Goal: Find specific page/section: Find specific page/section

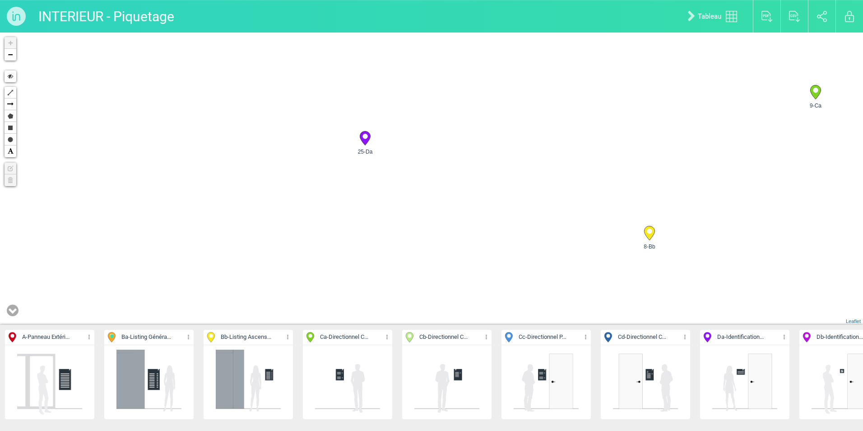
drag, startPoint x: 416, startPoint y: 132, endPoint x: 380, endPoint y: 214, distance: 90.2
click at [380, 214] on div "30-Da 28-Da 10-Cb 1-A +" at bounding box center [431, 179] width 863 height 292
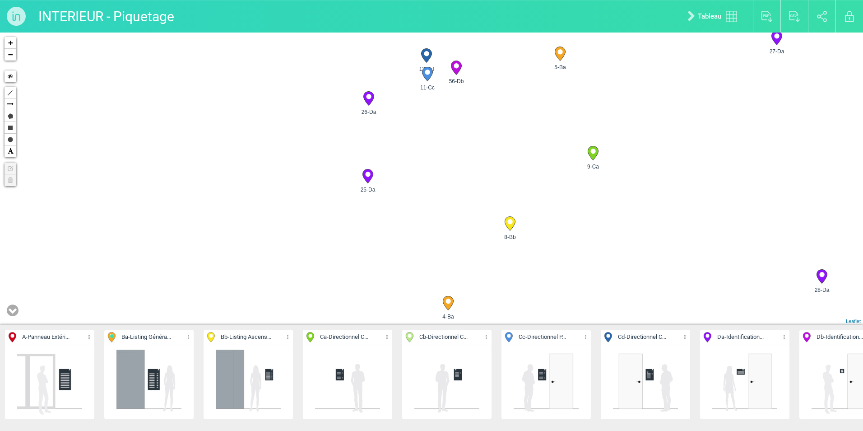
click at [368, 175] on circle at bounding box center [367, 174] width 5 height 5
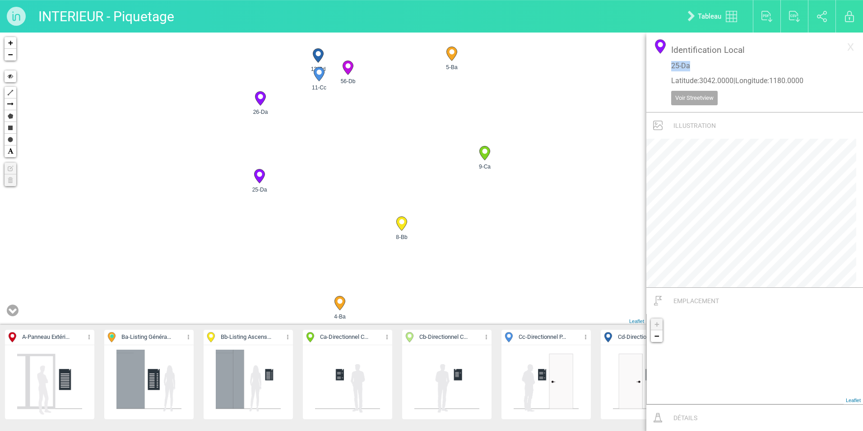
drag, startPoint x: 702, startPoint y: 66, endPoint x: 666, endPoint y: 63, distance: 35.4
click at [666, 63] on div "Identification Local 25-Da Latitude : 3042.0000 | Longitude : [STREET_ADDRESS]" at bounding box center [755, 75] width 181 height 73
copy p "25-Da"
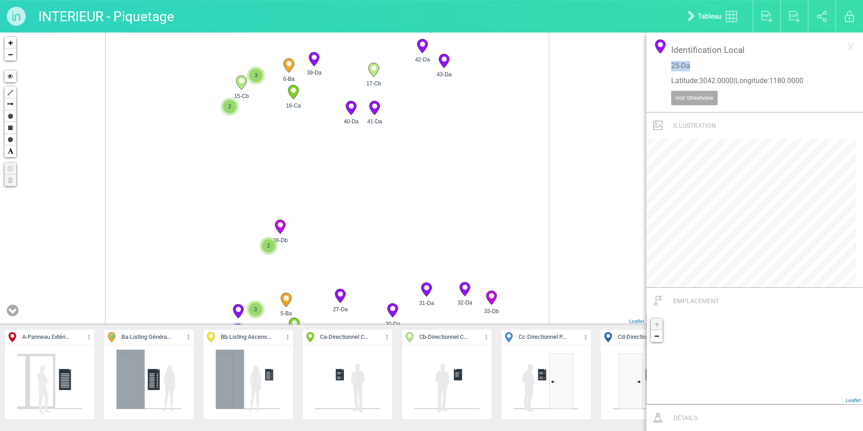
drag, startPoint x: 368, startPoint y: 138, endPoint x: 357, endPoint y: 281, distance: 144.0
click at [367, 304] on div "10-Cb 5-Ba 4-Ba 9-Ca" at bounding box center [323, 179] width 647 height 292
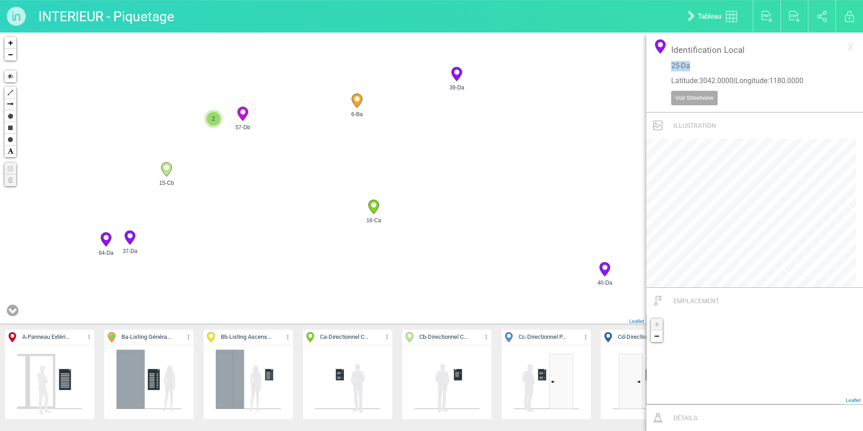
click at [166, 169] on circle at bounding box center [166, 167] width 5 height 5
drag, startPoint x: 702, startPoint y: 70, endPoint x: 671, endPoint y: 64, distance: 31.3
click at [671, 64] on p "15-Cb" at bounding box center [754, 66] width 167 height 10
copy p "15-Cb"
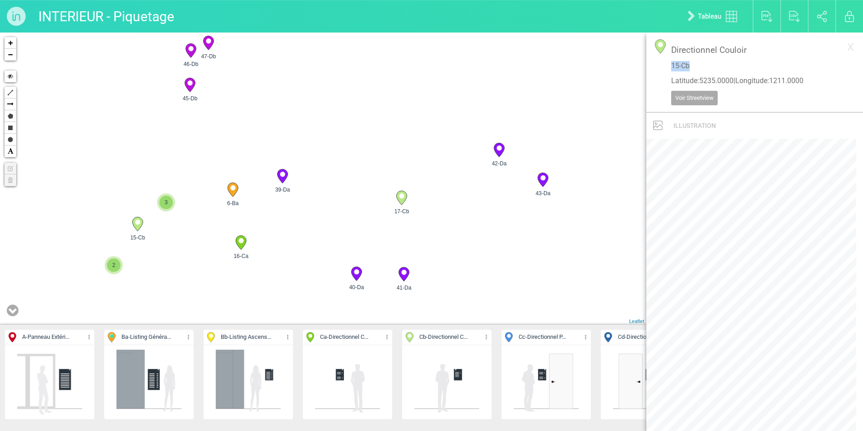
drag, startPoint x: 415, startPoint y: 173, endPoint x: 316, endPoint y: 203, distance: 103.1
click at [290, 208] on div "17-Cb 15-Cb 6-Ba 16-Ca 2" at bounding box center [323, 179] width 647 height 292
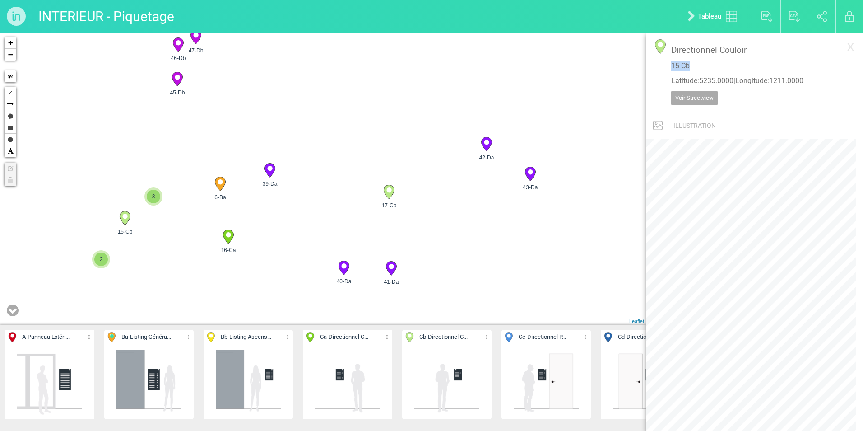
click at [220, 183] on circle at bounding box center [220, 181] width 5 height 5
drag, startPoint x: 219, startPoint y: 182, endPoint x: 231, endPoint y: 199, distance: 20.5
click at [231, 199] on div "17-Cb 15-Cb 6-Ba 20-Ca 3" at bounding box center [323, 179] width 647 height 292
click at [213, 189] on div "6-Ba" at bounding box center [220, 183] width 23 height 23
drag, startPoint x: 220, startPoint y: 185, endPoint x: 229, endPoint y: 185, distance: 9.0
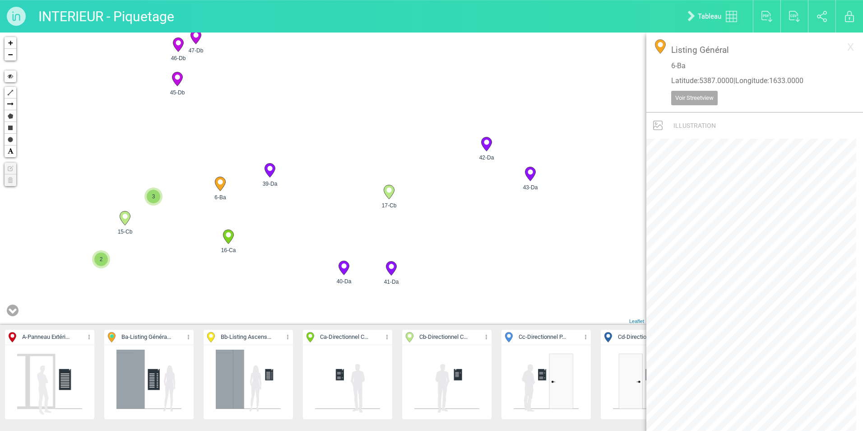
click at [229, 185] on div "6-Ba" at bounding box center [220, 183] width 23 height 23
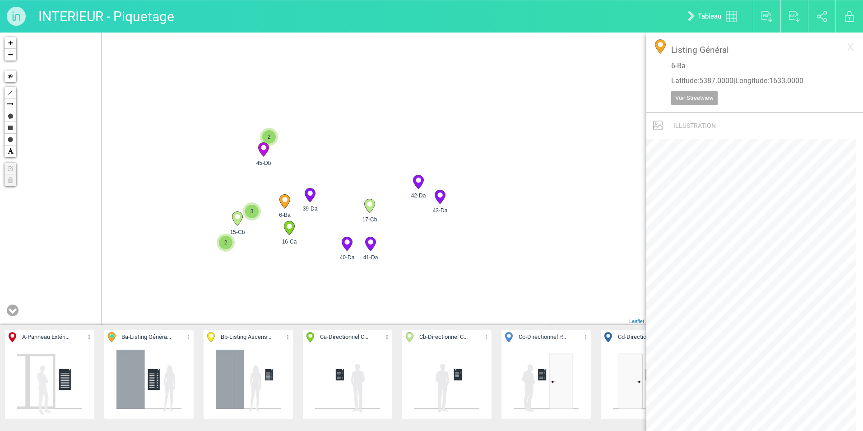
drag, startPoint x: 501, startPoint y: 101, endPoint x: 359, endPoint y: 133, distance: 145.8
click at [489, 251] on div "17-Cb 15-Cb 6-Ba 16-Ca 3" at bounding box center [323, 179] width 647 height 292
drag, startPoint x: 343, startPoint y: 114, endPoint x: 345, endPoint y: 199, distance: 84.9
click at [345, 200] on div "17-Cb 15-Cb 6-Ba 16-Ca 3" at bounding box center [323, 179] width 647 height 292
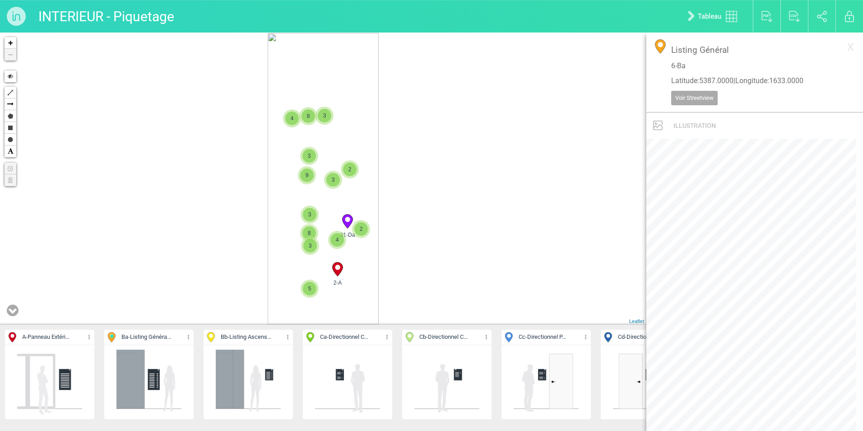
drag, startPoint x: 372, startPoint y: 86, endPoint x: 336, endPoint y: 128, distance: 55.4
click at [369, 142] on div "31-Da 2-A 2 2 3 3 4 4 3 3 5 3 8 8 9 + − Hide Polyline Arrow Polygon Rectangle C…" at bounding box center [323, 179] width 647 height 292
click at [302, 119] on span "8" at bounding box center [309, 116] width 14 height 14
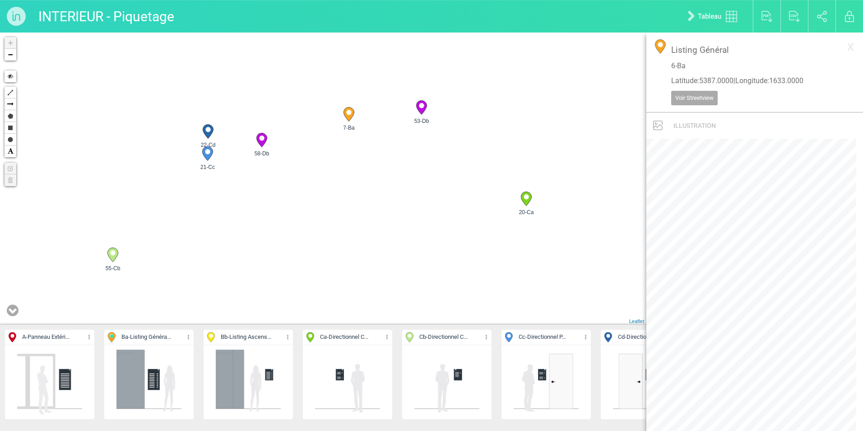
drag, startPoint x: 248, startPoint y: 155, endPoint x: 270, endPoint y: 237, distance: 84.2
click at [270, 237] on div "52-Da 50-Da 51-Da 60-Da" at bounding box center [323, 179] width 647 height 292
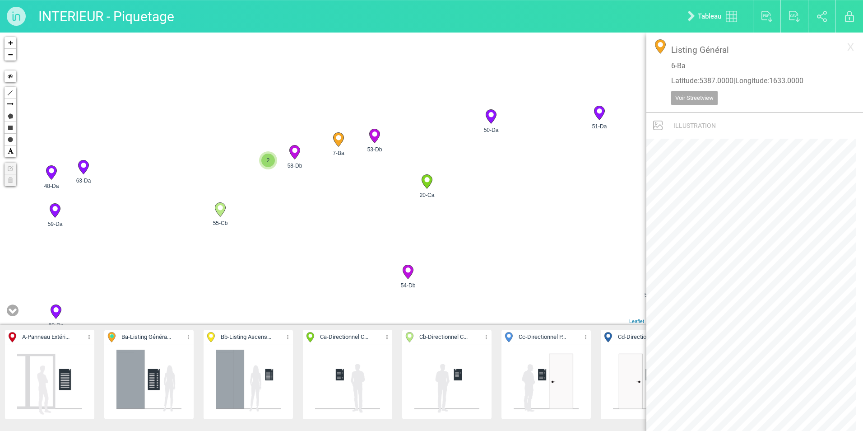
click at [294, 151] on circle at bounding box center [294, 150] width 5 height 5
click at [271, 164] on span "2" at bounding box center [268, 161] width 14 height 14
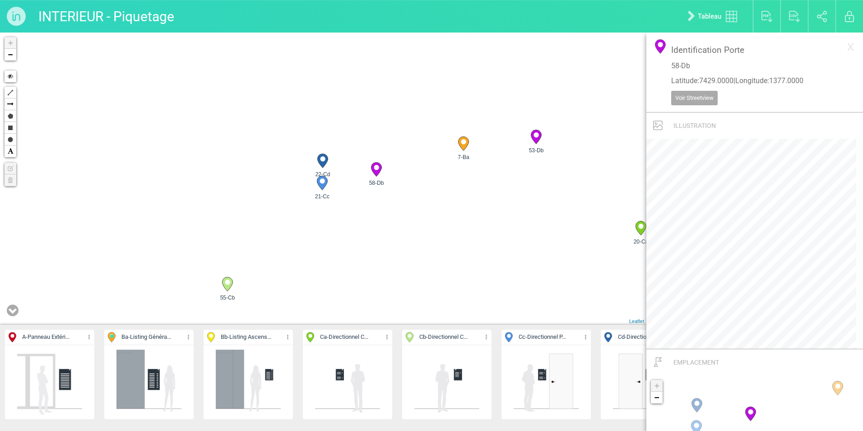
click at [321, 158] on circle at bounding box center [322, 158] width 5 height 5
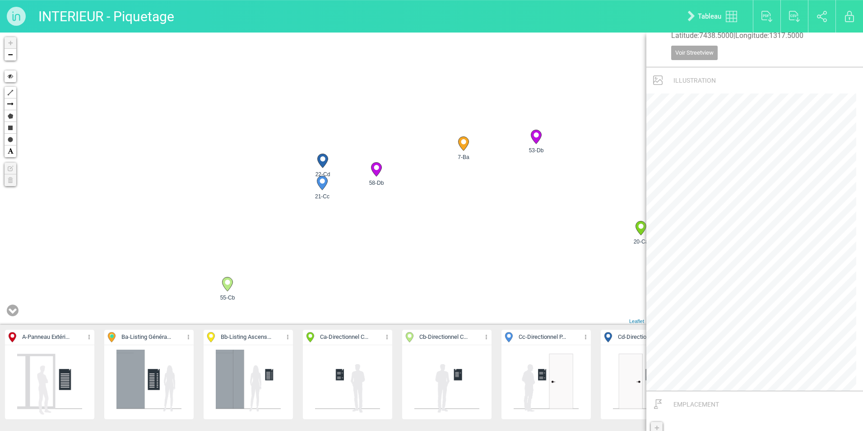
scroll to position [90, 0]
click at [321, 186] on icon at bounding box center [322, 183] width 10 height 14
click at [373, 167] on icon at bounding box center [376, 170] width 10 height 14
click at [322, 165] on icon at bounding box center [322, 161] width 10 height 14
click at [553, 355] on img at bounding box center [546, 382] width 67 height 67
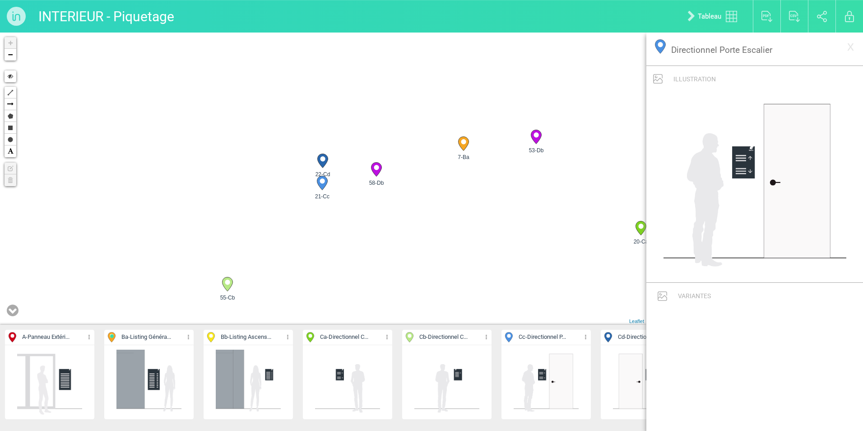
click at [524, 343] on p "Cc - Directionnel P..." at bounding box center [546, 337] width 89 height 15
click at [512, 334] on icon at bounding box center [508, 337] width 7 height 10
click at [558, 361] on img at bounding box center [546, 382] width 67 height 67
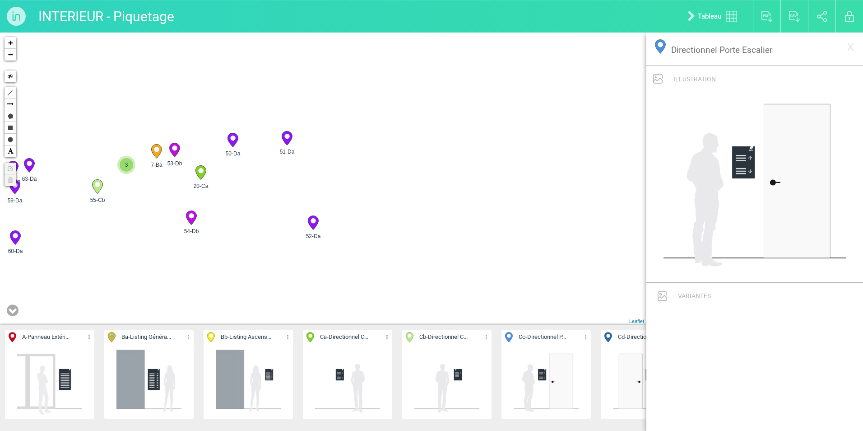
click at [541, 332] on span "Cc - Directionnel P..." at bounding box center [543, 337] width 79 height 10
click at [582, 337] on span "Cc - Directionnel P..." at bounding box center [543, 337] width 79 height 10
click at [586, 337] on icon at bounding box center [586, 337] width 6 height 10
click at [530, 384] on li "Aff. uniquement" at bounding box center [546, 383] width 89 height 14
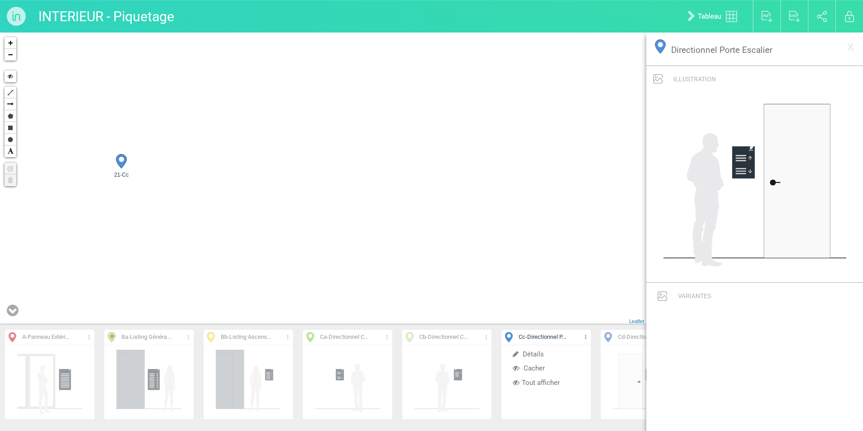
click at [119, 164] on icon at bounding box center [121, 161] width 10 height 14
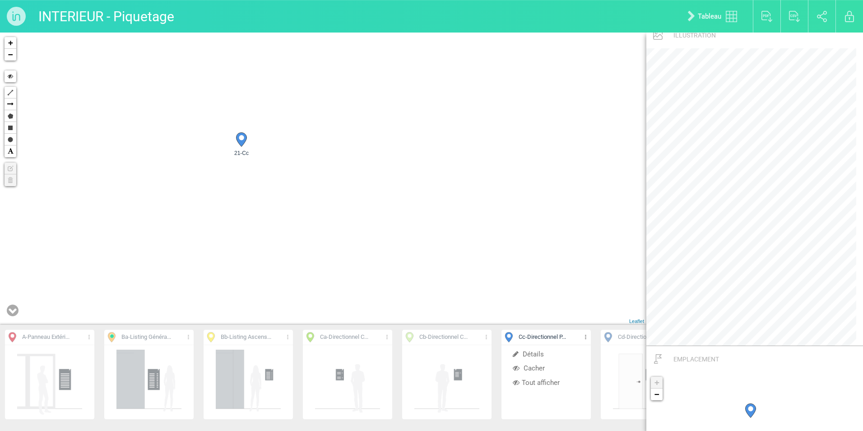
drag, startPoint x: 365, startPoint y: 240, endPoint x: 489, endPoint y: 219, distance: 125.1
click at [489, 219] on div "21-Cc + − Hide Polyline Arrow Polygon Rectangle Circle Text Edit layers Delete …" at bounding box center [323, 179] width 647 height 292
drag, startPoint x: 485, startPoint y: 257, endPoint x: 447, endPoint y: 127, distance: 135.4
click at [491, 65] on div "21-Cc 18-Cc + − Hide Polyline Arrow Polygon Rectangle Circle Text Edit layers D…" at bounding box center [323, 179] width 647 height 292
click at [248, 204] on icon at bounding box center [248, 211] width 10 height 14
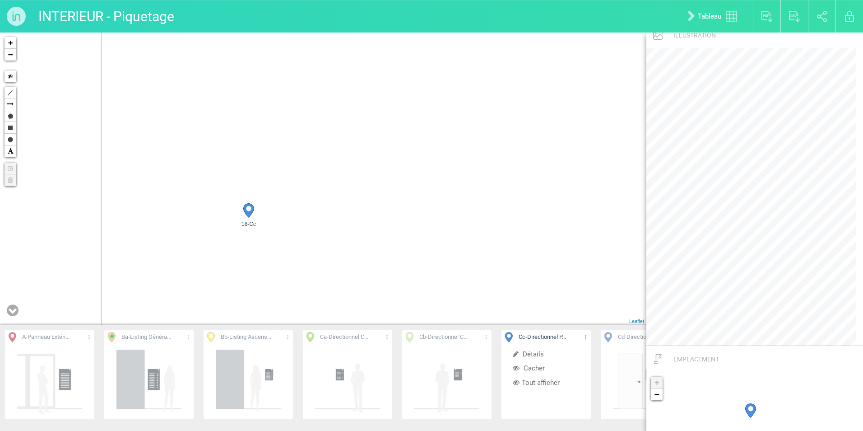
click at [586, 336] on icon at bounding box center [586, 337] width 6 height 10
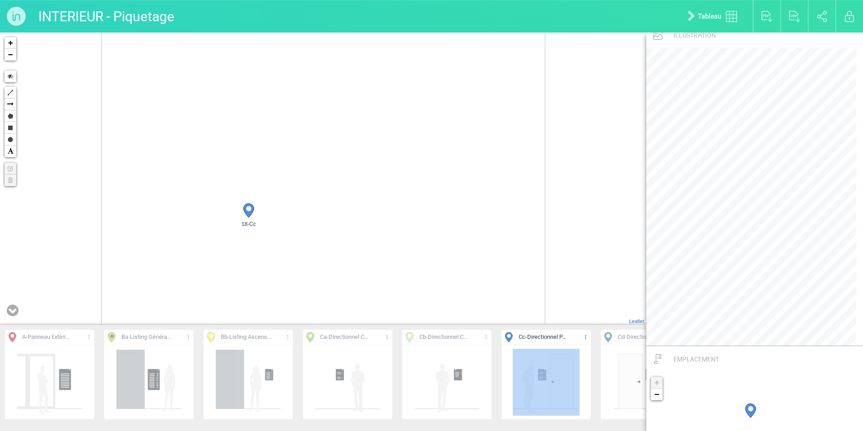
click at [586, 336] on icon at bounding box center [586, 337] width 6 height 10
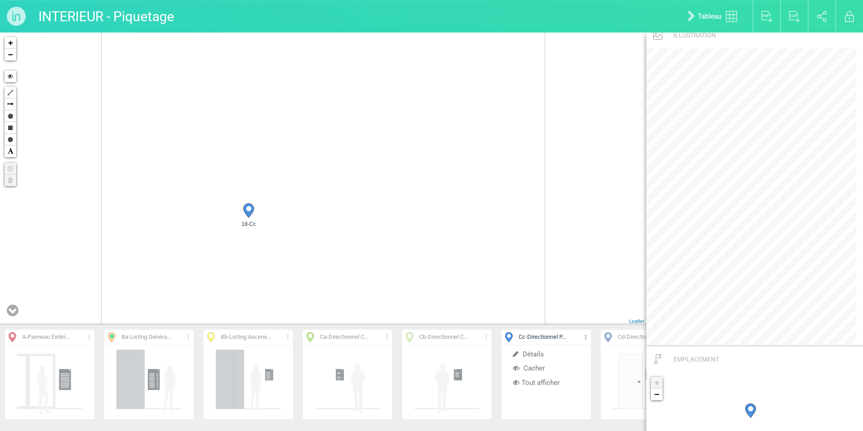
click at [548, 378] on li "Tout afficher" at bounding box center [546, 383] width 89 height 14
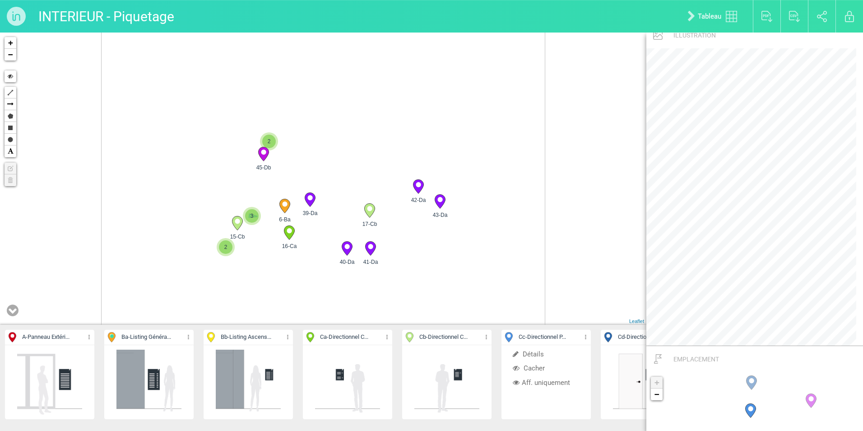
click at [251, 218] on span "3" at bounding box center [252, 216] width 14 height 14
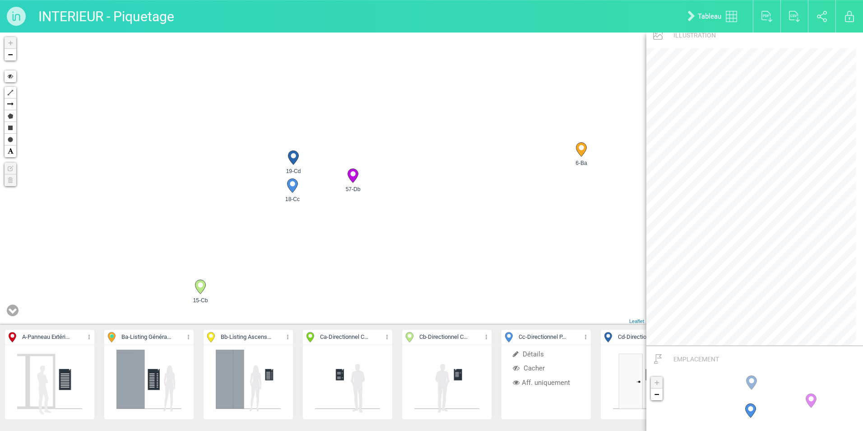
click at [294, 153] on icon at bounding box center [293, 158] width 10 height 14
click at [292, 185] on circle at bounding box center [292, 183] width 5 height 5
click at [294, 156] on circle at bounding box center [293, 155] width 5 height 5
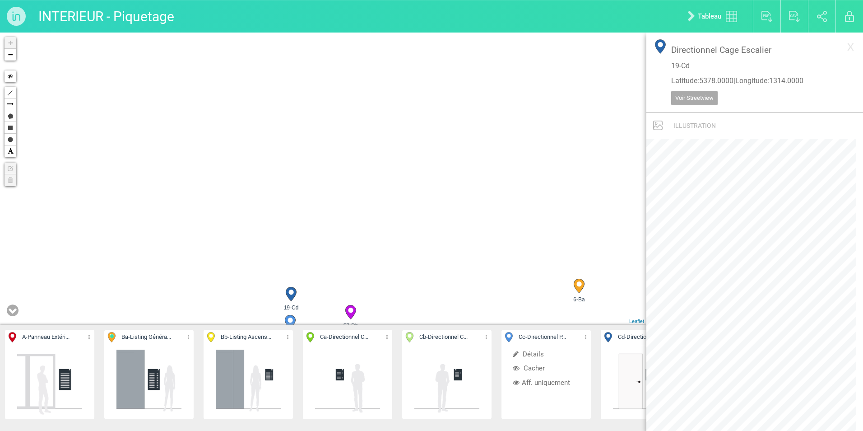
drag, startPoint x: 420, startPoint y: 197, endPoint x: 383, endPoint y: 223, distance: 45.6
click at [414, 373] on div "A - Panneau Extéri... Détails Cacher Aff. uniquement Ba - Listing Généra... Dét…" at bounding box center [323, 232] width 647 height 398
drag, startPoint x: 373, startPoint y: 204, endPoint x: 385, endPoint y: 306, distance: 102.8
click at [385, 306] on div "17-Cb 15-Cb 6-Ba 16-Ca +" at bounding box center [323, 179] width 647 height 292
drag, startPoint x: 372, startPoint y: 146, endPoint x: 377, endPoint y: 280, distance: 134.2
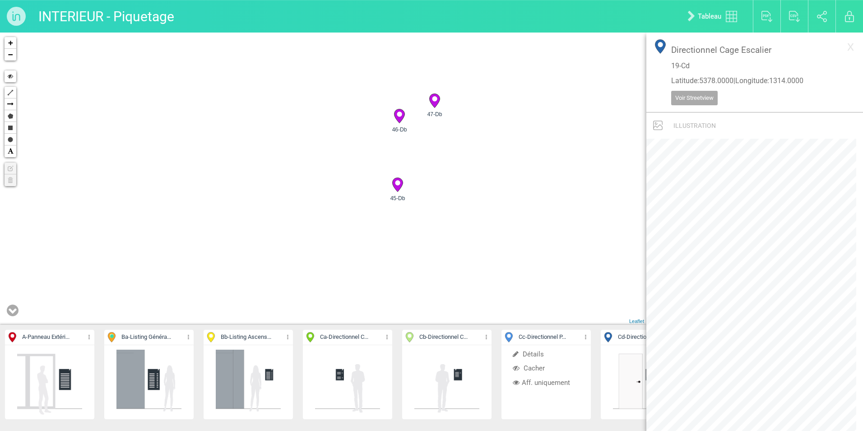
click at [377, 280] on div "17-Cb 6-Ba 57-Db 39-Da 2" at bounding box center [323, 179] width 647 height 292
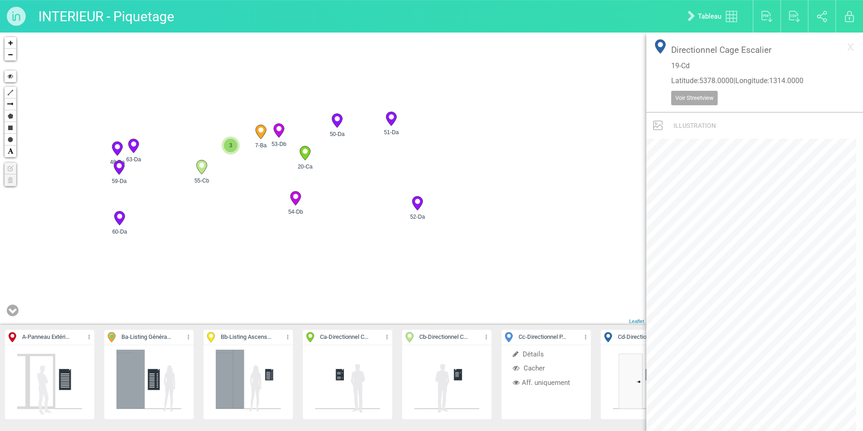
drag, startPoint x: 265, startPoint y: 134, endPoint x: 299, endPoint y: 245, distance: 115.8
click at [298, 246] on div "17-Cb 6-Ba 39-Da 45-Db 3" at bounding box center [323, 179] width 647 height 292
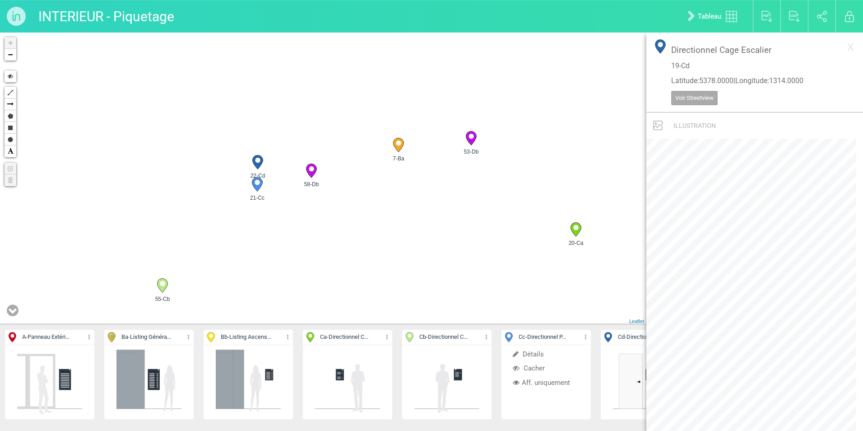
drag, startPoint x: 259, startPoint y: 155, endPoint x: 316, endPoint y: 217, distance: 84.0
click at [316, 217] on div "60-Da 51-Da 52-Da 50-Da" at bounding box center [323, 179] width 647 height 292
click at [255, 163] on icon at bounding box center [257, 162] width 10 height 14
click at [260, 183] on circle at bounding box center [257, 182] width 5 height 5
click at [256, 160] on circle at bounding box center [257, 160] width 5 height 5
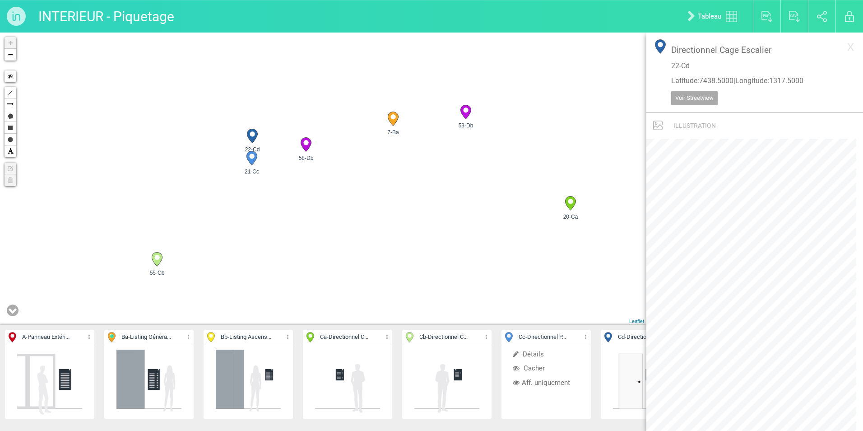
drag, startPoint x: 394, startPoint y: 226, endPoint x: 392, endPoint y: 144, distance: 82.2
click at [392, 145] on div "7-Ba 20-Ca 58-Db 53-Db +" at bounding box center [323, 179] width 647 height 292
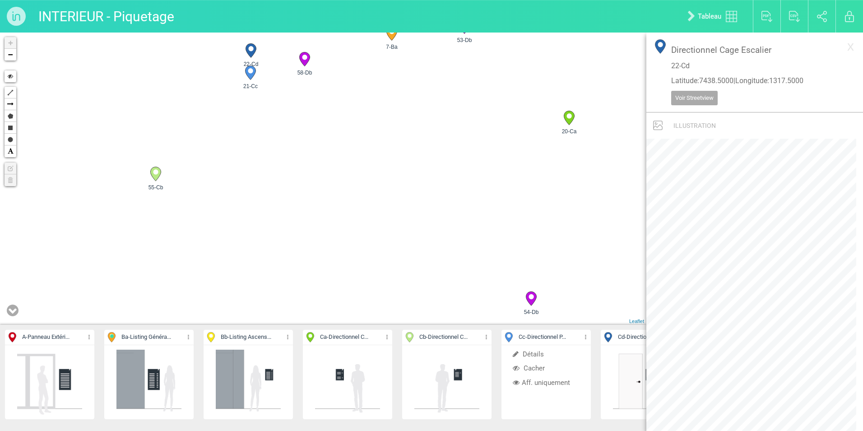
drag, startPoint x: 384, startPoint y: 278, endPoint x: 377, endPoint y: 88, distance: 189.3
click at [377, 88] on div "7-Ba 20-Ca 58-Db 53-Db +" at bounding box center [323, 179] width 647 height 292
drag, startPoint x: 367, startPoint y: 172, endPoint x: 368, endPoint y: 79, distance: 93.5
click at [368, 79] on div "7-Ba 20-Ca 58-Db 53-Db +" at bounding box center [323, 179] width 647 height 292
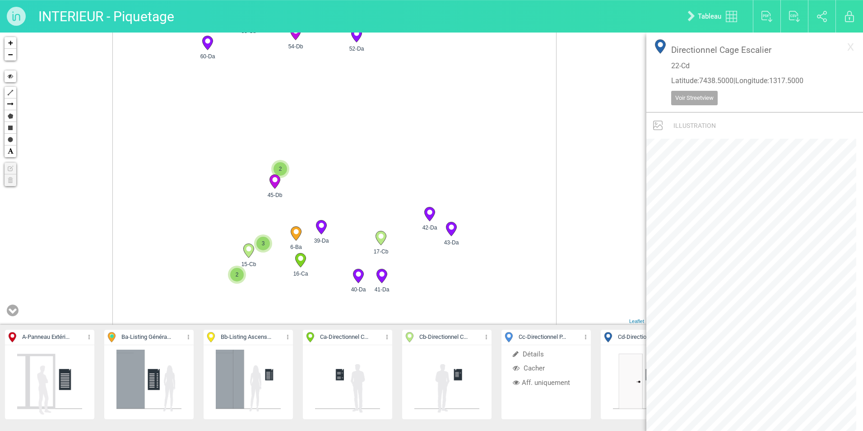
drag, startPoint x: 370, startPoint y: 214, endPoint x: 375, endPoint y: 140, distance: 74.2
click at [378, 126] on div "54-Db 55-Cb 60-Da 52-Da" at bounding box center [323, 179] width 647 height 292
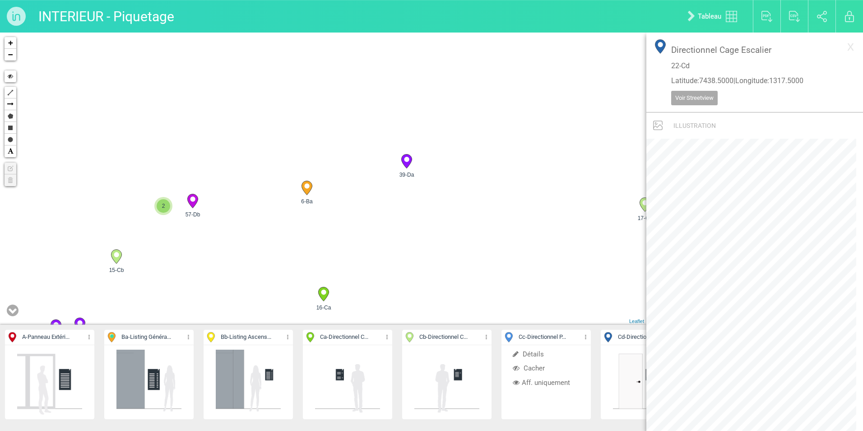
click at [164, 204] on span "2" at bounding box center [164, 206] width 14 height 14
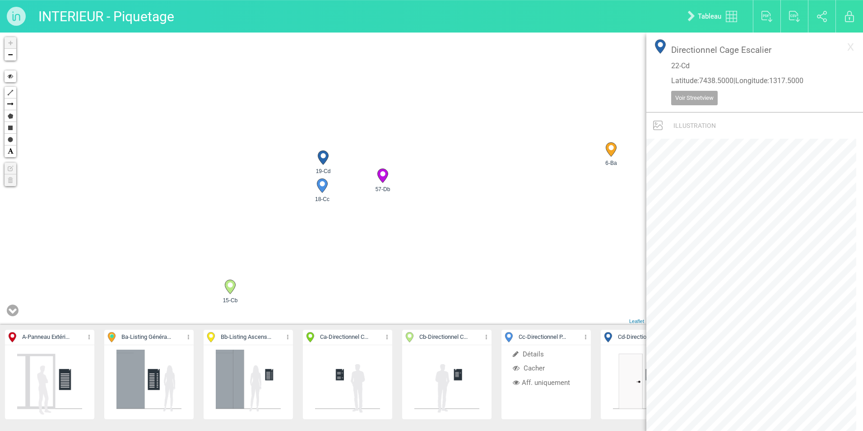
click at [323, 160] on icon at bounding box center [323, 158] width 10 height 14
drag, startPoint x: 379, startPoint y: 110, endPoint x: 384, endPoint y: 215, distance: 105.3
click at [393, 252] on div "17-Cb 15-Cb 6-Ba 16-Ca +" at bounding box center [323, 179] width 647 height 292
drag, startPoint x: 356, startPoint y: 134, endPoint x: 341, endPoint y: 158, distance: 28.6
click at [372, 273] on div "15-Cb 6-Ba 16-Ca 57-Db +" at bounding box center [323, 179] width 647 height 292
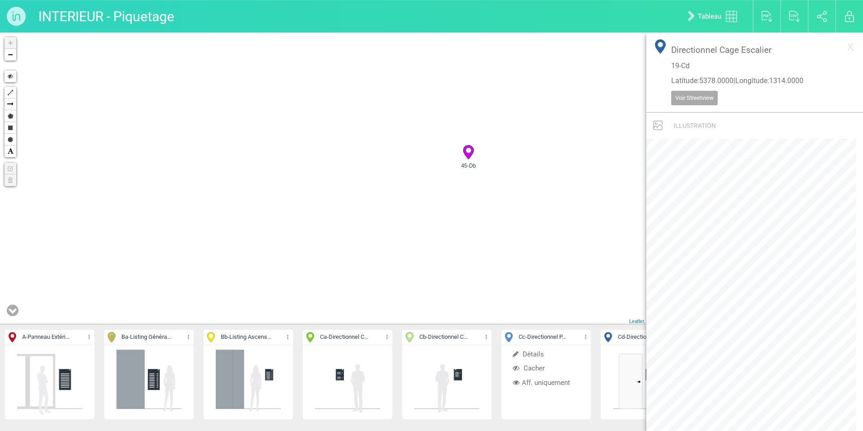
drag, startPoint x: 342, startPoint y: 212, endPoint x: 336, endPoint y: 257, distance: 45.9
click at [338, 282] on div "15-Cb 6-Ba 57-Db 39-Da +" at bounding box center [323, 179] width 647 height 292
drag, startPoint x: 354, startPoint y: 230, endPoint x: 354, endPoint y: 254, distance: 24.4
click at [354, 254] on div "6-Ba 57-Db 39-Da 45-Db 2" at bounding box center [323, 179] width 647 height 292
drag, startPoint x: 287, startPoint y: 157, endPoint x: 274, endPoint y: 241, distance: 84.9
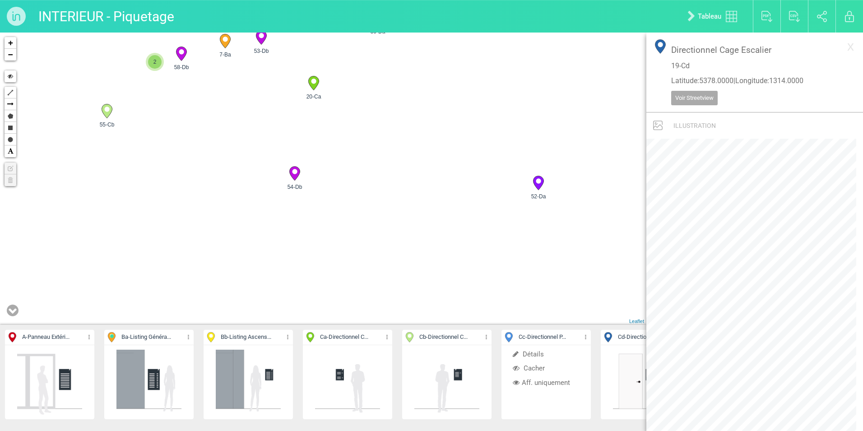
click at [274, 241] on div "51-Da 52-Da 60-Da 50-Da" at bounding box center [323, 179] width 647 height 292
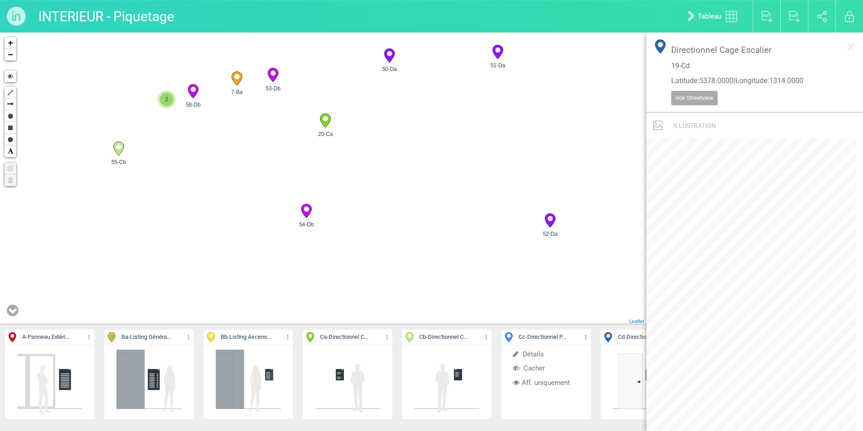
drag, startPoint x: 227, startPoint y: 177, endPoint x: 232, endPoint y: 209, distance: 31.9
click at [265, 271] on div "51-Da 52-Da 60-Da 50-Da" at bounding box center [323, 179] width 647 height 292
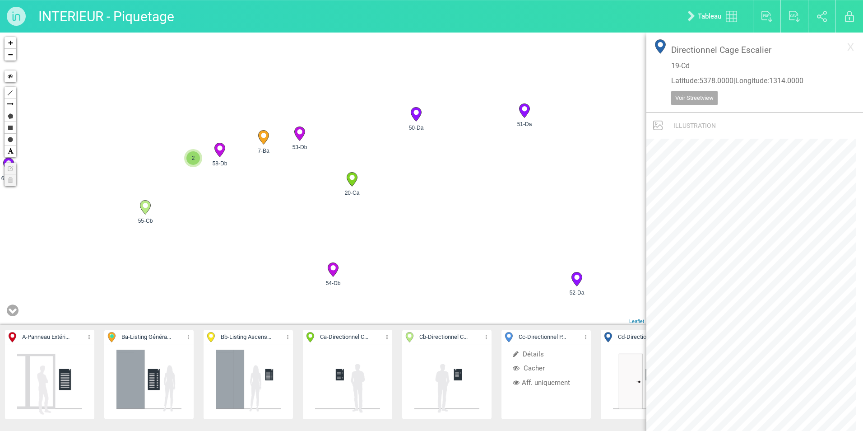
click at [196, 155] on span "2" at bounding box center [193, 158] width 14 height 14
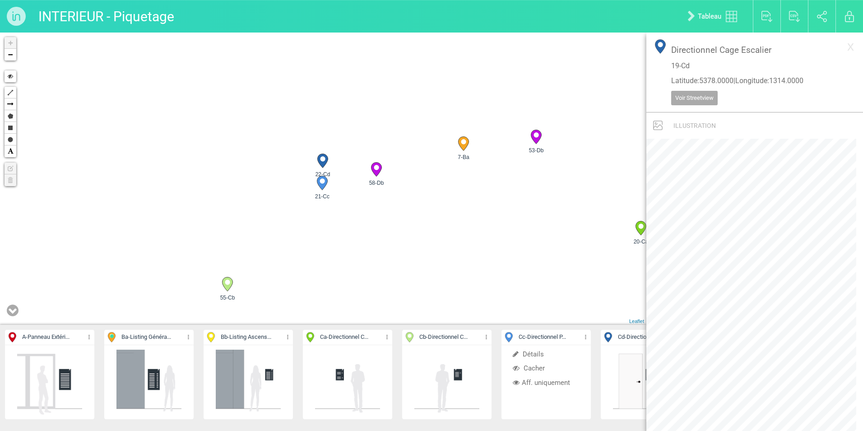
click at [322, 161] on circle at bounding box center [322, 158] width 5 height 5
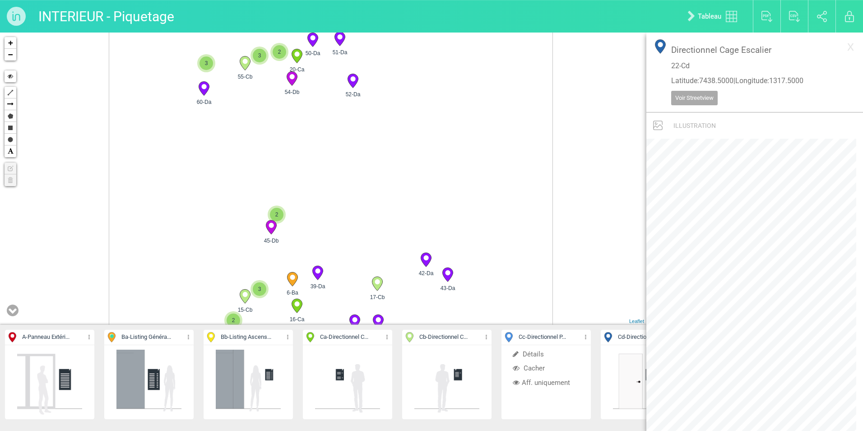
drag, startPoint x: 428, startPoint y: 271, endPoint x: 437, endPoint y: 108, distance: 162.8
click at [437, 109] on div "20-Ca 54-Db 55-Cb 60-Da" at bounding box center [323, 179] width 647 height 292
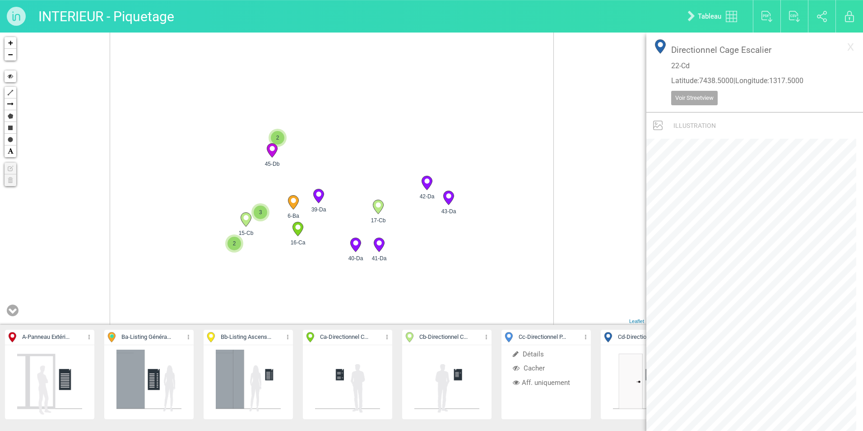
drag, startPoint x: 326, startPoint y: 230, endPoint x: 339, endPoint y: 100, distance: 131.1
click at [339, 100] on div "20-Ca 54-Db 55-Cb 60-Da" at bounding box center [323, 179] width 647 height 292
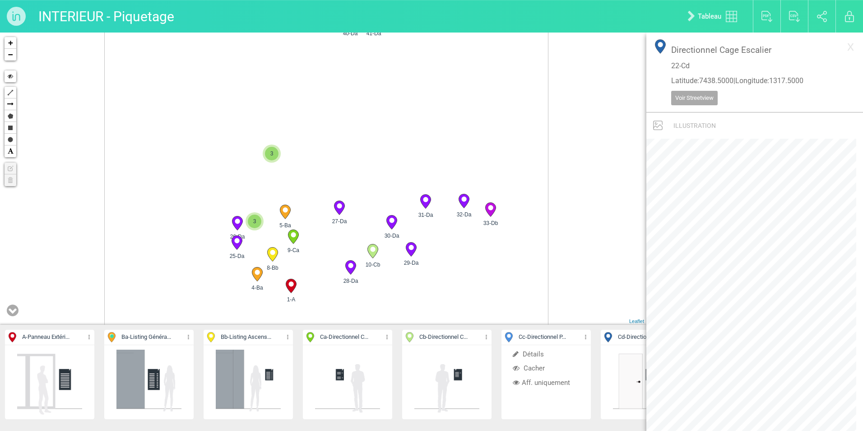
drag, startPoint x: 336, startPoint y: 225, endPoint x: 339, endPoint y: 62, distance: 163.0
click at [339, 63] on div "20-Ca 54-Db 55-Cb 60-Da" at bounding box center [323, 179] width 647 height 292
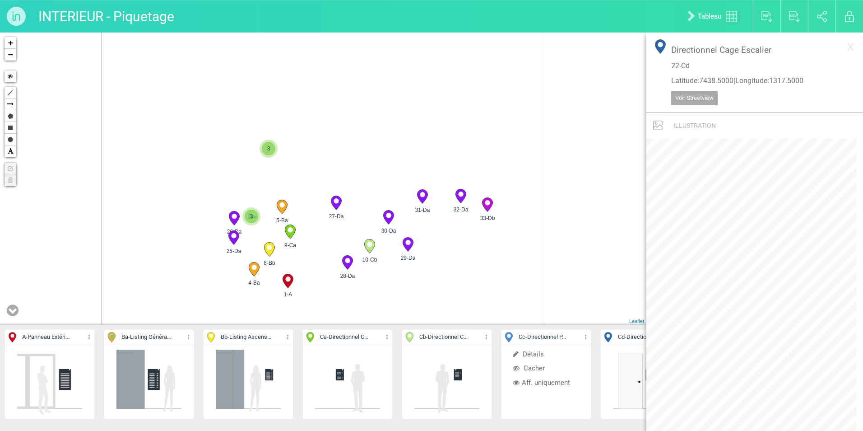
click at [250, 222] on span "3" at bounding box center [252, 216] width 14 height 14
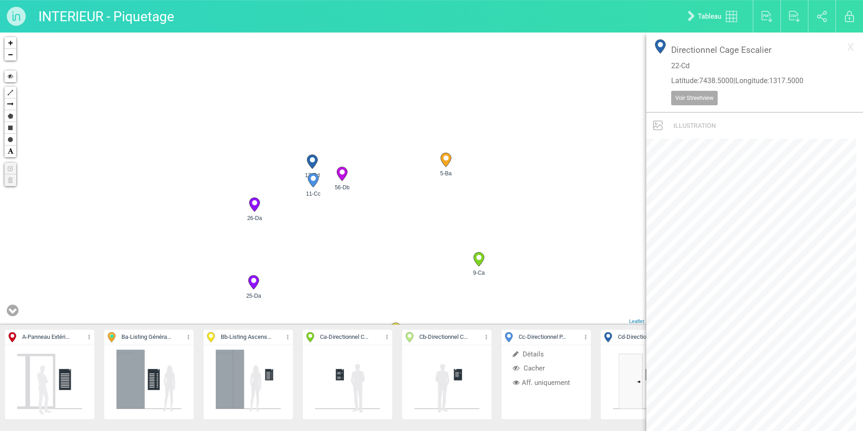
click at [312, 162] on icon at bounding box center [312, 161] width 14 height 14
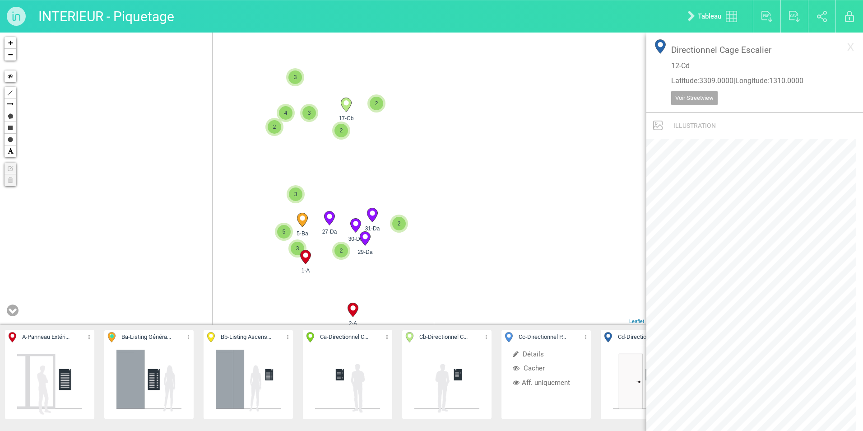
drag, startPoint x: 376, startPoint y: 126, endPoint x: 376, endPoint y: 316, distance: 190.5
click at [377, 321] on div "5-Ba 1-A 31-Da 30-Da" at bounding box center [323, 179] width 647 height 292
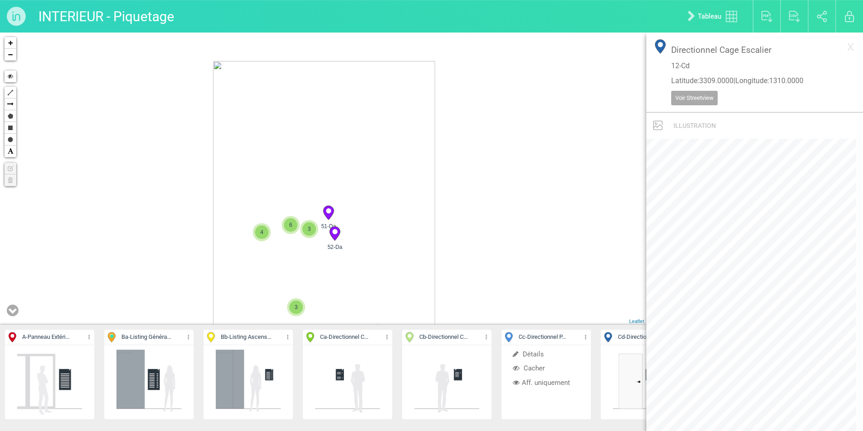
drag, startPoint x: 374, startPoint y: 209, endPoint x: 374, endPoint y: 224, distance: 15.4
click at [374, 224] on div "5-Ba 1-A 31-Da 30-Da" at bounding box center [323, 179] width 647 height 292
drag, startPoint x: 256, startPoint y: 165, endPoint x: 245, endPoint y: 273, distance: 108.0
click at [247, 279] on div "51-Da 63-Da 48-Da 50-Da" at bounding box center [323, 179] width 647 height 292
drag, startPoint x: 269, startPoint y: 96, endPoint x: 229, endPoint y: 383, distance: 290.4
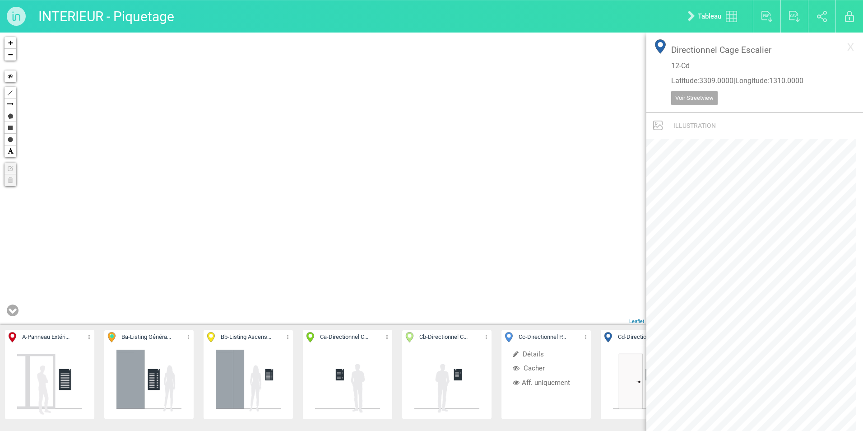
click at [229, 400] on div "A - Panneau Extéri... Détails Cacher Aff. uniquement Ba - Listing Généra... Dét…" at bounding box center [323, 232] width 647 height 398
drag, startPoint x: 241, startPoint y: 175, endPoint x: 259, endPoint y: 181, distance: 18.7
click at [261, 278] on div "+ − Hide Polyline Arrow Polygon Rectangle Circle Text Edit layers Delete layers…" at bounding box center [323, 179] width 647 height 292
drag, startPoint x: 265, startPoint y: 195, endPoint x: 285, endPoint y: 267, distance: 74.7
click at [285, 267] on div "+ − Hide Polyline Arrow Polygon Rectangle Circle Text Edit layers Delete layers…" at bounding box center [323, 179] width 647 height 292
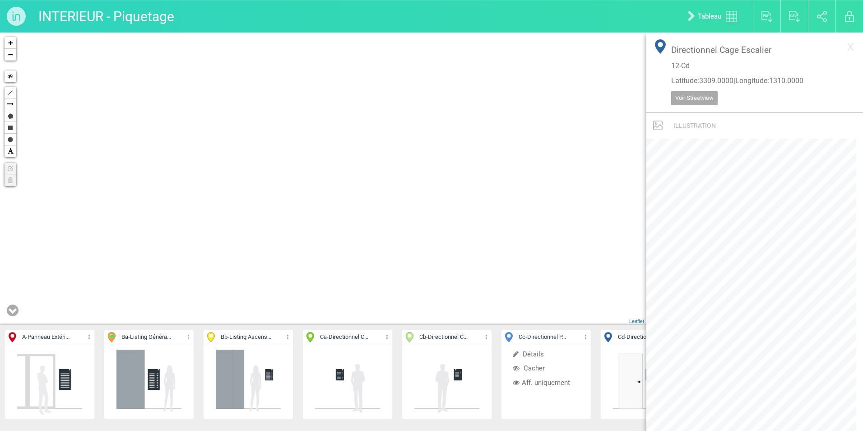
drag, startPoint x: 242, startPoint y: 162, endPoint x: 349, endPoint y: 201, distance: 114.0
click at [349, 201] on div "+ − Hide Polyline Arrow Polygon Rectangle Circle Text Edit layers Delete layers…" at bounding box center [323, 179] width 647 height 292
drag, startPoint x: 344, startPoint y: 202, endPoint x: 319, endPoint y: 96, distance: 108.6
click at [321, 105] on div "+ − Hide Polyline Arrow Polygon Rectangle Circle Text Edit layers Delete layers…" at bounding box center [323, 179] width 647 height 292
drag, startPoint x: 304, startPoint y: 240, endPoint x: 313, endPoint y: 118, distance: 121.8
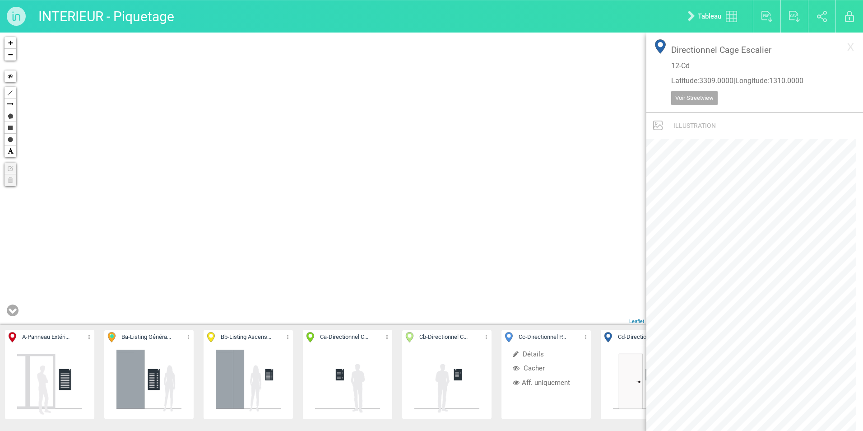
click at [313, 119] on div "51-Da 52-Da 60-Da 63-Da" at bounding box center [323, 179] width 647 height 292
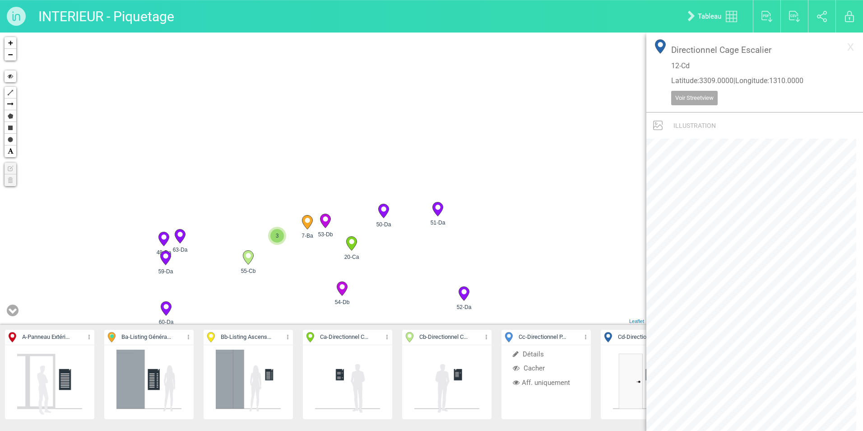
drag, startPoint x: 268, startPoint y: 201, endPoint x: 275, endPoint y: 99, distance: 102.8
click at [277, 90] on div "51-Da 52-Da 60-Da 63-Da" at bounding box center [323, 179] width 647 height 292
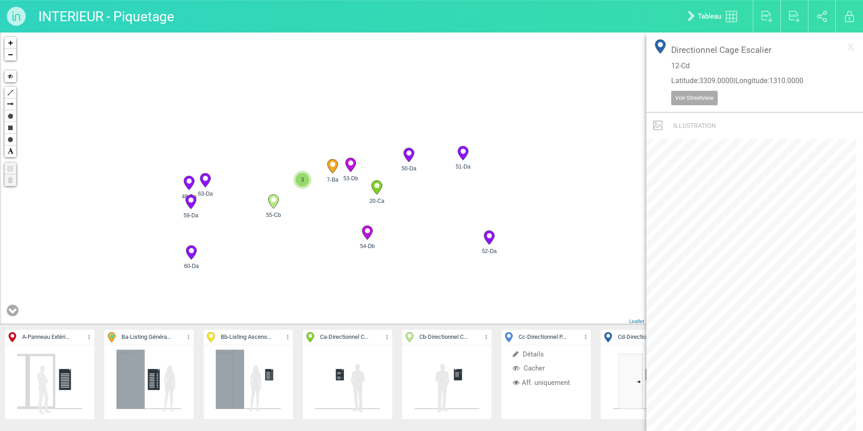
drag, startPoint x: 259, startPoint y: 225, endPoint x: 284, endPoint y: 172, distance: 58.6
click at [284, 172] on div "51-Da 52-Da 60-Da 63-Da" at bounding box center [323, 179] width 647 height 292
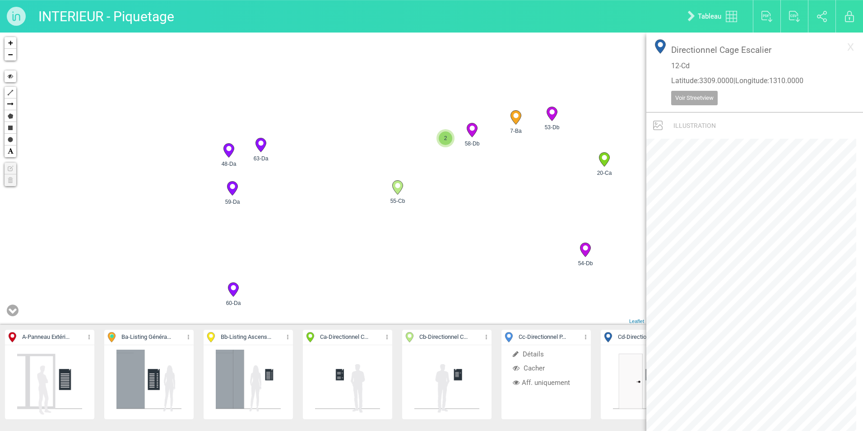
drag, startPoint x: 196, startPoint y: 169, endPoint x: 231, endPoint y: 135, distance: 48.2
click at [231, 135] on div "51-Da 52-Da 60-Da 63-Da" at bounding box center [323, 179] width 647 height 292
click at [264, 141] on icon at bounding box center [261, 143] width 10 height 14
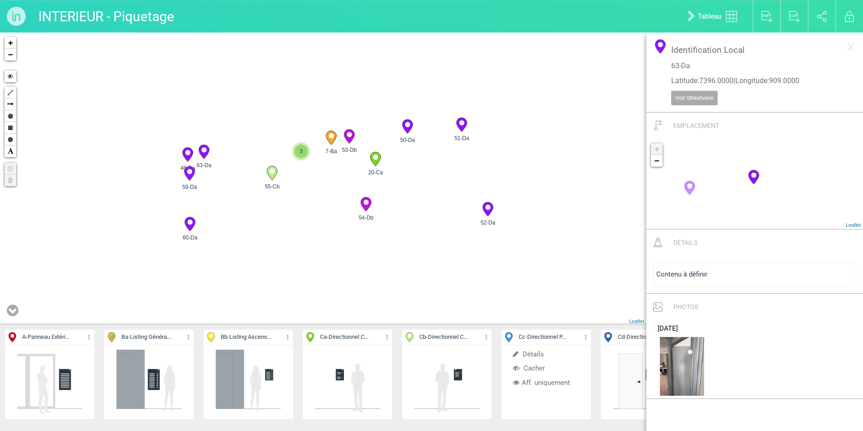
drag, startPoint x: 226, startPoint y: 259, endPoint x: 226, endPoint y: 233, distance: 26.6
click at [226, 233] on div "7-Ba 20-Ca 53-Db 54-Db 3" at bounding box center [323, 179] width 647 height 292
